Goal: Check status: Check status

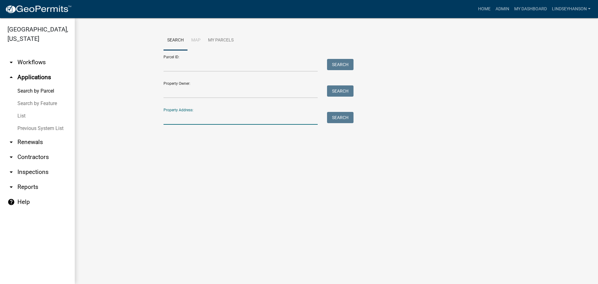
click at [233, 115] on input "Property Address:" at bounding box center [241, 118] width 154 height 13
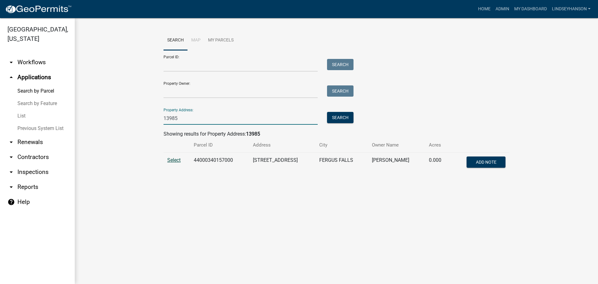
type input "13985"
click at [171, 160] on span "Select" at bounding box center [173, 160] width 13 height 6
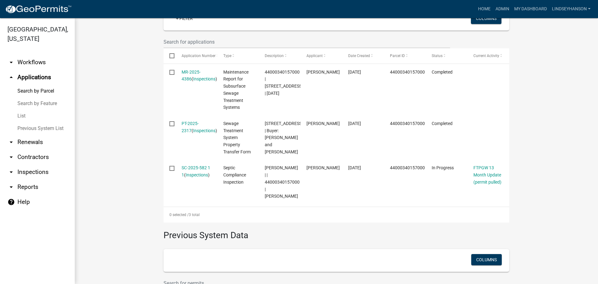
scroll to position [188, 0]
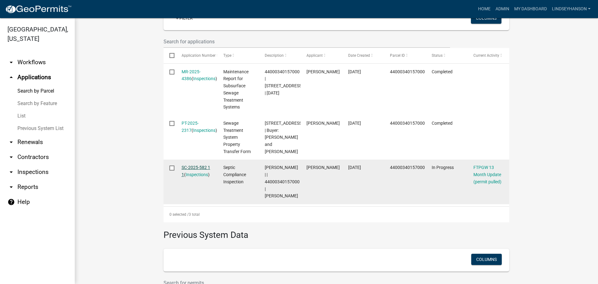
click at [196, 174] on link "SC-2025-582 1 1" at bounding box center [196, 171] width 29 height 12
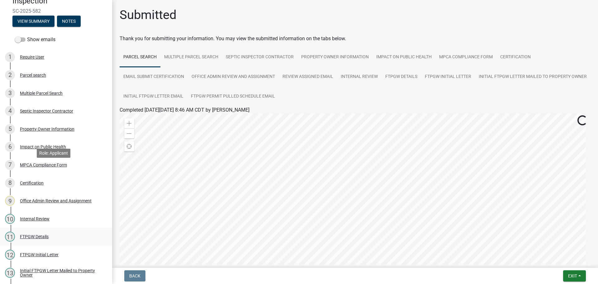
scroll to position [93, 0]
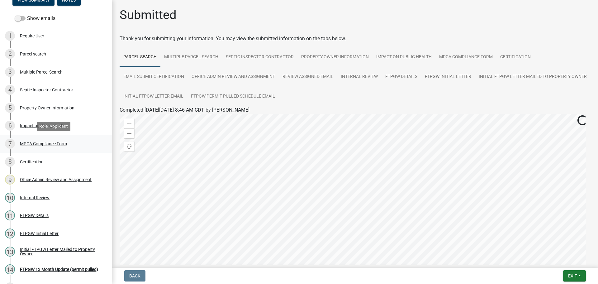
click at [57, 146] on div "7 MPCA Compliance Form" at bounding box center [53, 144] width 97 height 10
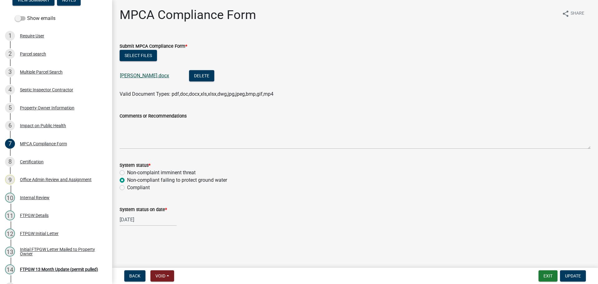
click at [138, 76] on link "[PERSON_NAME].docx" at bounding box center [144, 76] width 49 height 6
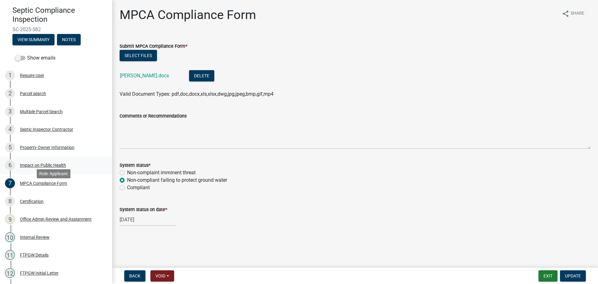
scroll to position [46, 0]
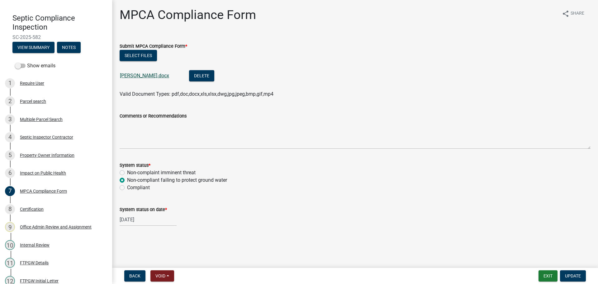
click at [135, 77] on link "[PERSON_NAME].docx" at bounding box center [144, 76] width 49 height 6
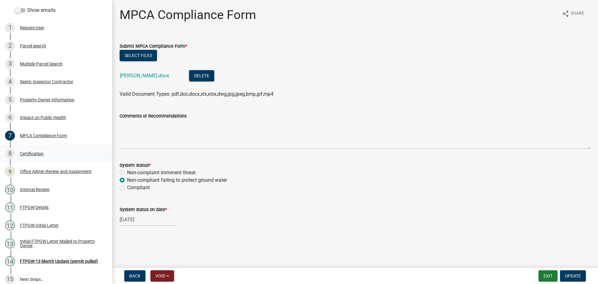
scroll to position [108, 0]
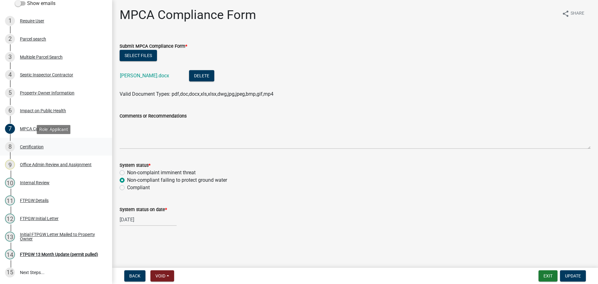
click at [52, 143] on div "8 Certification" at bounding box center [53, 147] width 97 height 10
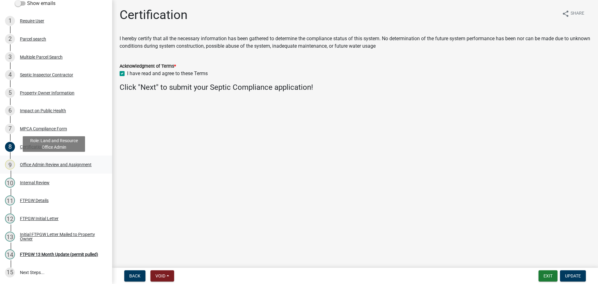
click at [51, 170] on link "9 Office Admin Review and Assignment" at bounding box center [56, 164] width 112 height 18
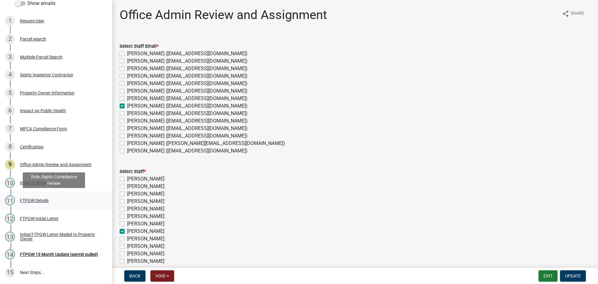
click at [53, 200] on div "11 FTPGW Details" at bounding box center [53, 200] width 97 height 10
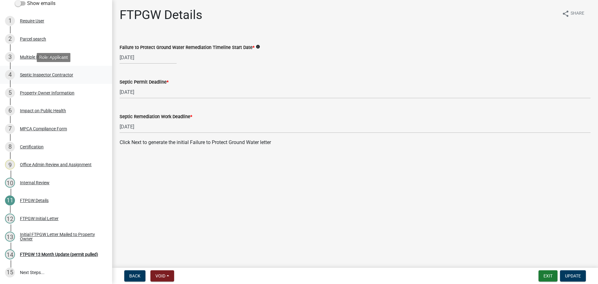
click at [49, 73] on div "Septic Inspector Contractor" at bounding box center [46, 75] width 53 height 4
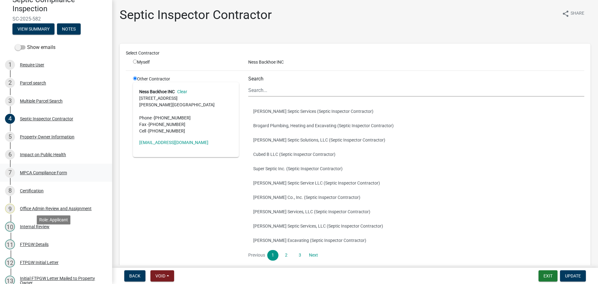
scroll to position [0, 0]
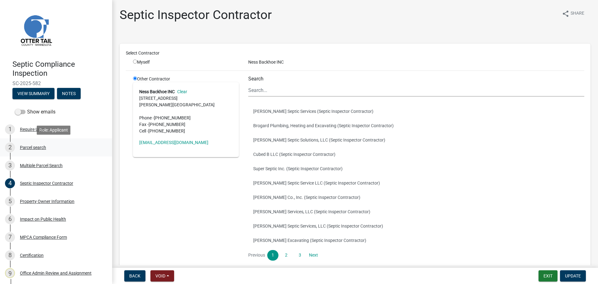
click at [39, 144] on div "2 Parcel search" at bounding box center [53, 147] width 97 height 10
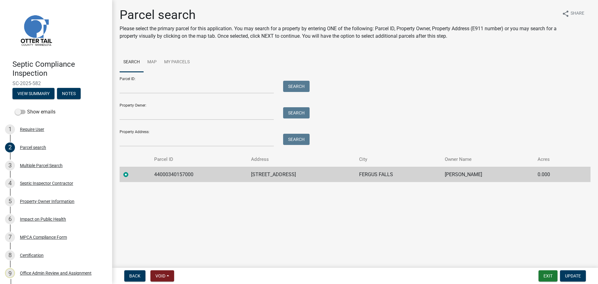
click at [175, 172] on td "44000340157000" at bounding box center [198, 174] width 97 height 15
copy td "44000340157000"
click at [543, 275] on button "Exit" at bounding box center [548, 275] width 19 height 11
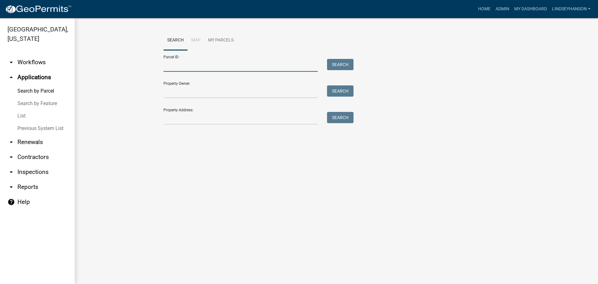
click at [196, 60] on input "Parcel ID:" at bounding box center [241, 65] width 154 height 13
paste input "44000340157000"
type input "44000340157000"
click at [347, 64] on button "Search" at bounding box center [340, 64] width 26 height 11
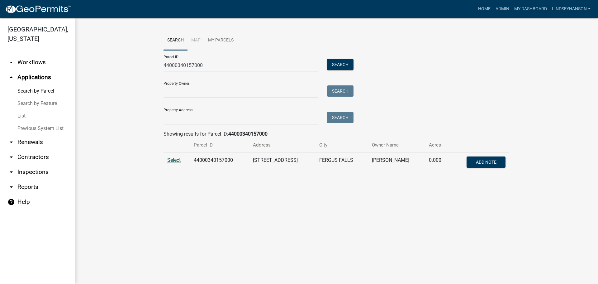
click at [176, 161] on span "Select" at bounding box center [173, 160] width 13 height 6
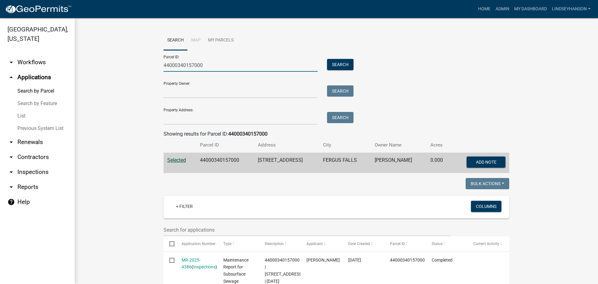
click at [192, 69] on input "44000340157000" at bounding box center [241, 65] width 154 height 13
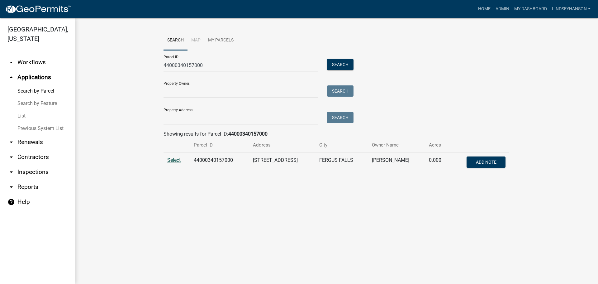
click at [176, 161] on span "Select" at bounding box center [173, 160] width 13 height 6
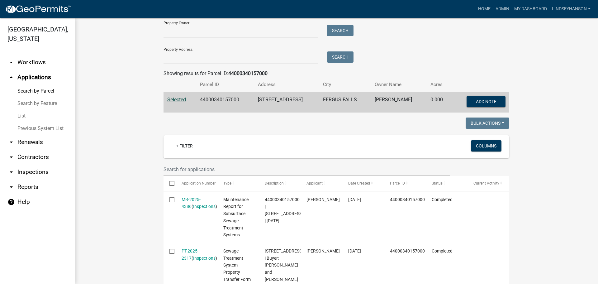
scroll to position [62, 0]
